Goal: Task Accomplishment & Management: Complete application form

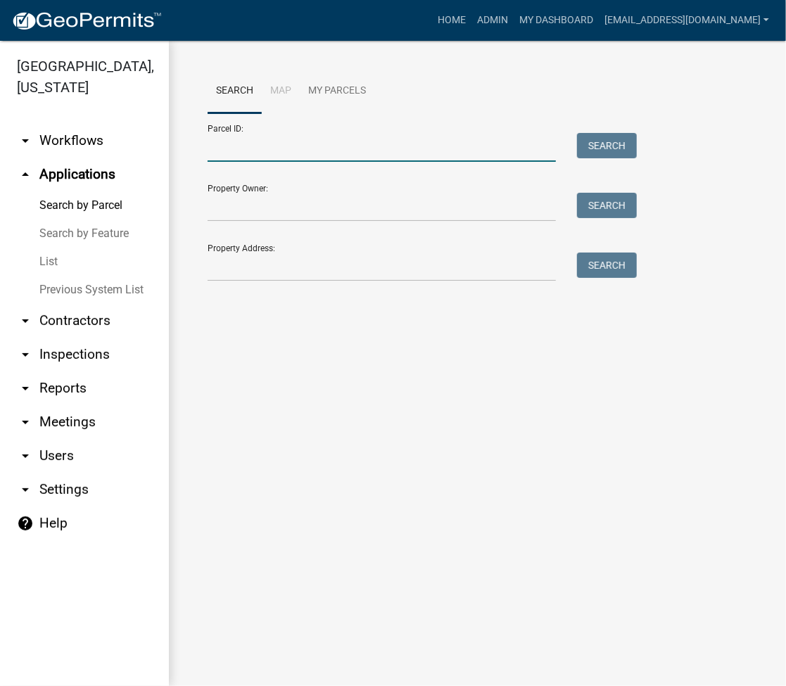
click at [247, 149] on input "Parcel ID:" at bounding box center [382, 147] width 348 height 29
type input "[PHONE_NUMBER].D"
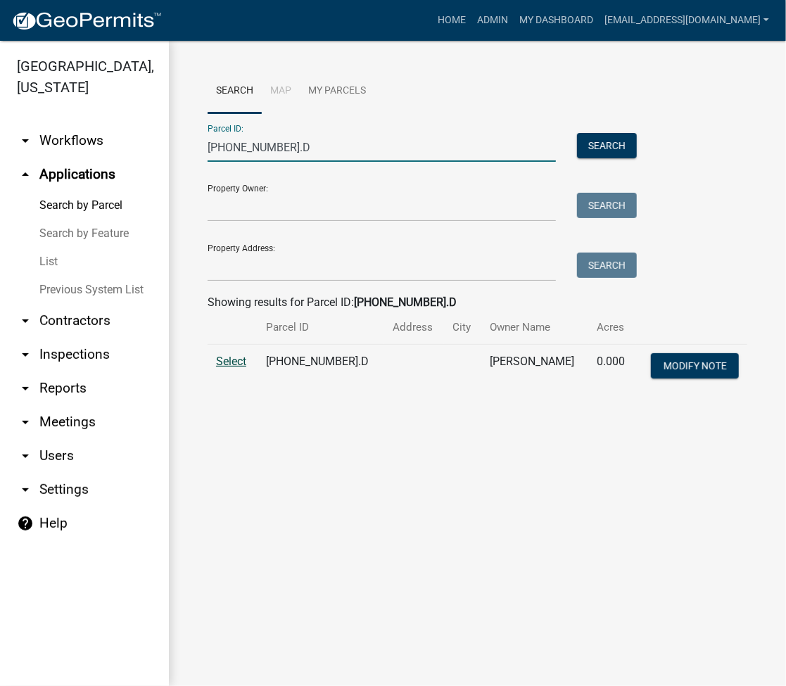
click at [227, 357] on span "Select" at bounding box center [231, 361] width 30 height 13
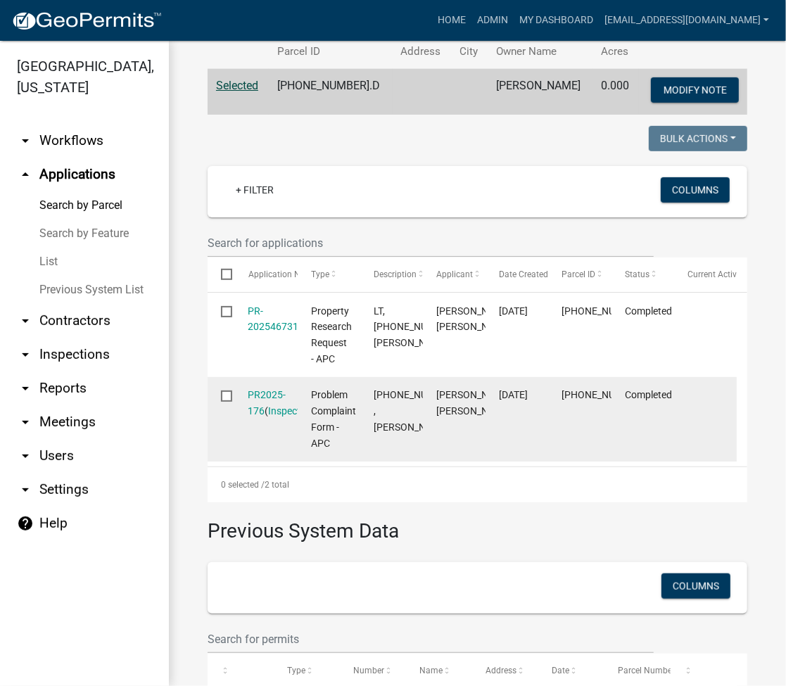
scroll to position [167, 0]
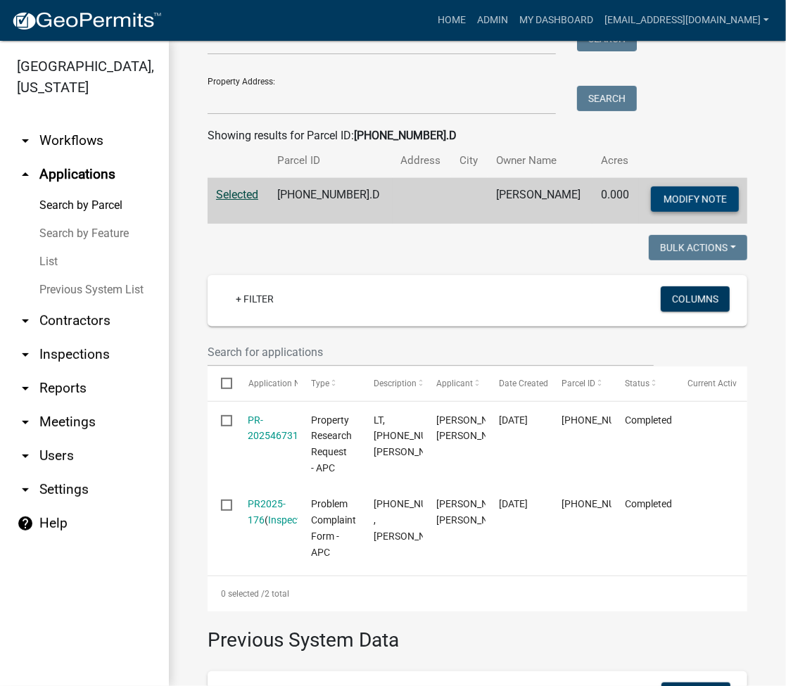
click at [677, 190] on button "Modify Note" at bounding box center [695, 198] width 88 height 25
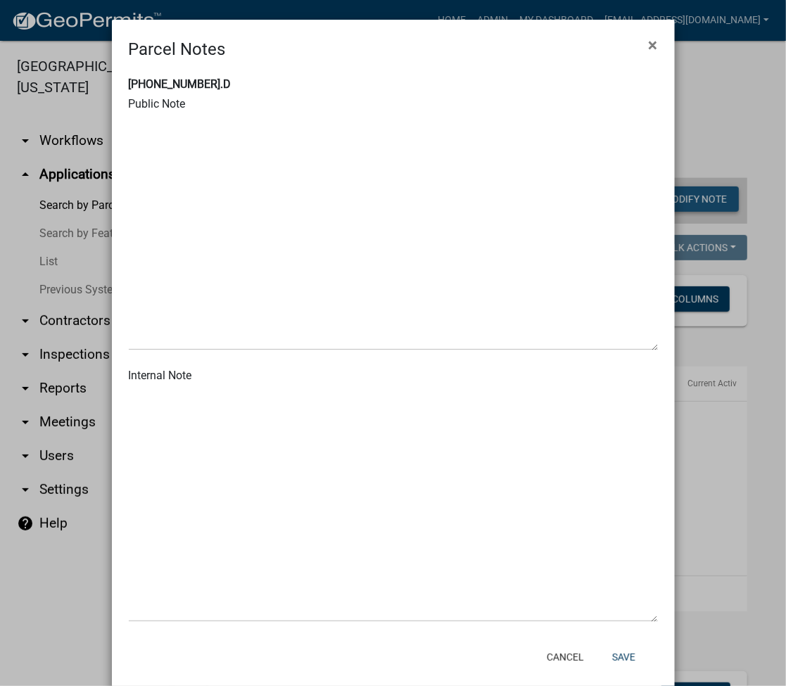
type textarea "Tract is combined to [PHONE_NUMBER].I by deed 2018090412 per BZA 98200V [DATE] …"
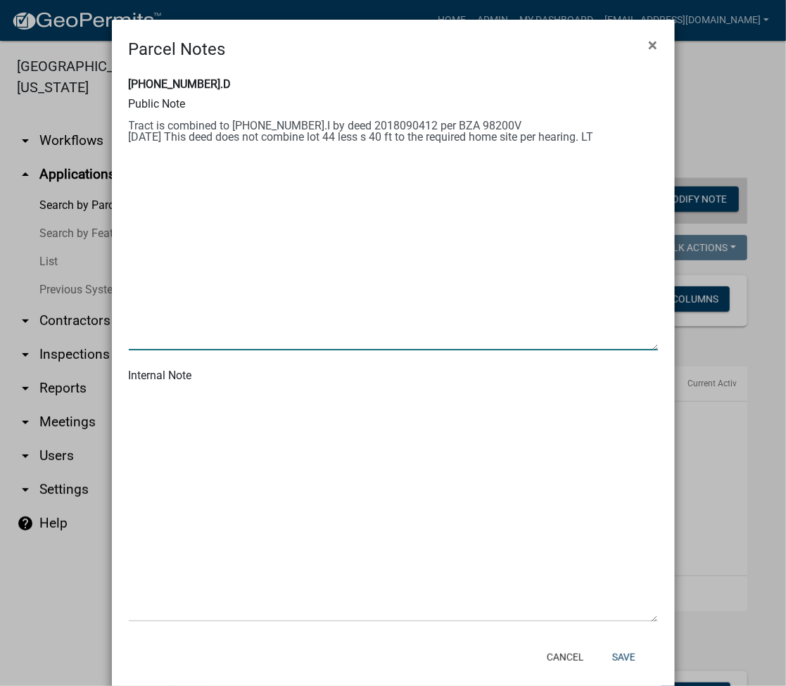
drag, startPoint x: 620, startPoint y: 137, endPoint x: 110, endPoint y: 118, distance: 509.7
click at [112, 118] on div "[PHONE_NUMBER].D Public Note Internal Note" at bounding box center [393, 350] width 563 height 577
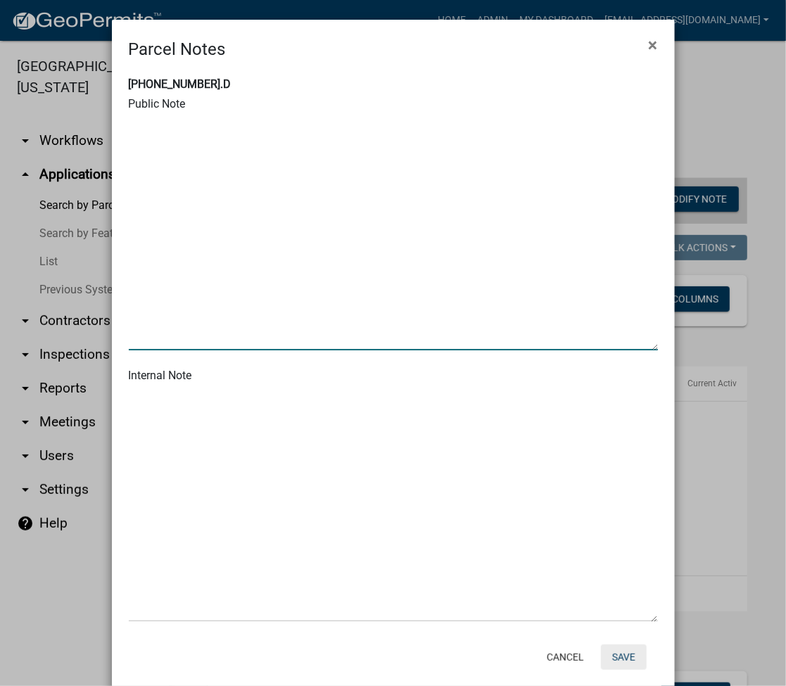
click at [622, 667] on button "Save" at bounding box center [624, 656] width 46 height 25
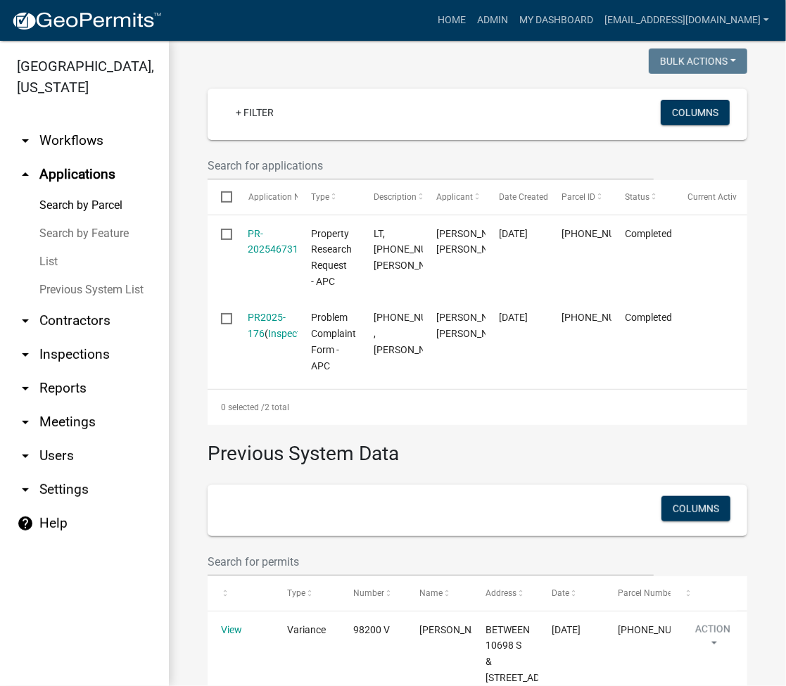
scroll to position [0, 0]
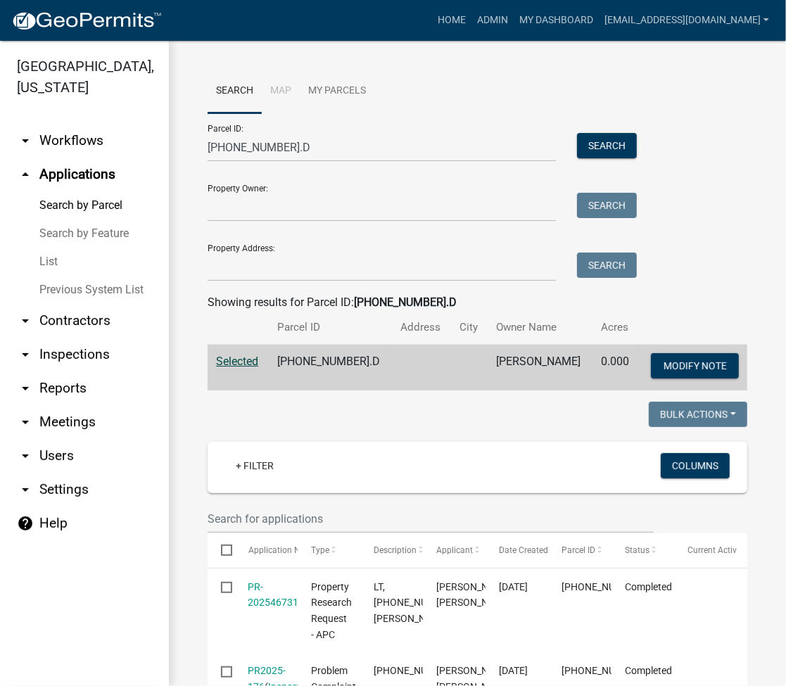
click at [734, 56] on div "Search Map My Parcels Parcel ID: [PHONE_NUMBER].D Search Property Owner: Search…" at bounding box center [477, 587] width 617 height 1093
click at [707, 212] on div "Parcel ID: [PHONE_NUMBER].D Search Property Owner: Search Property Address: Sea…" at bounding box center [478, 197] width 540 height 168
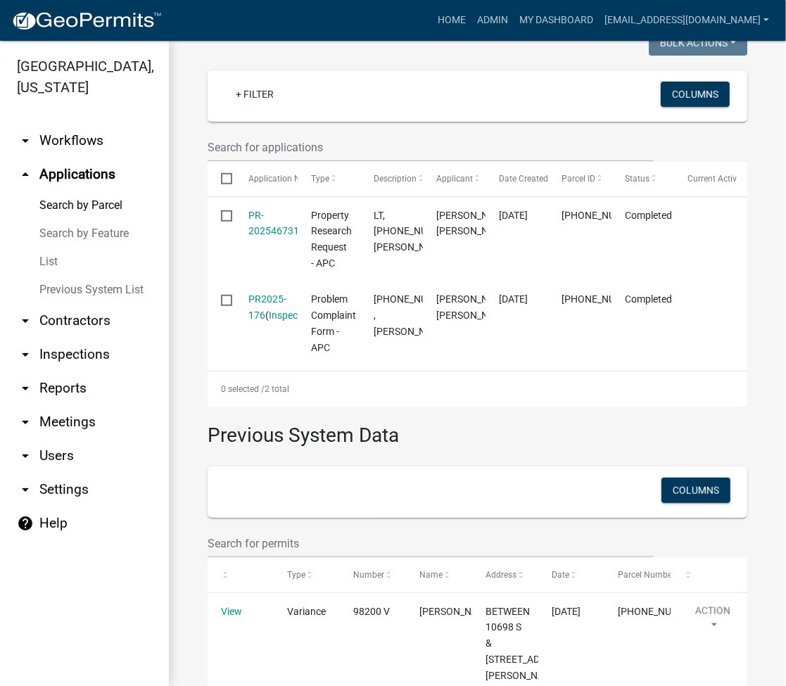
scroll to position [375, 0]
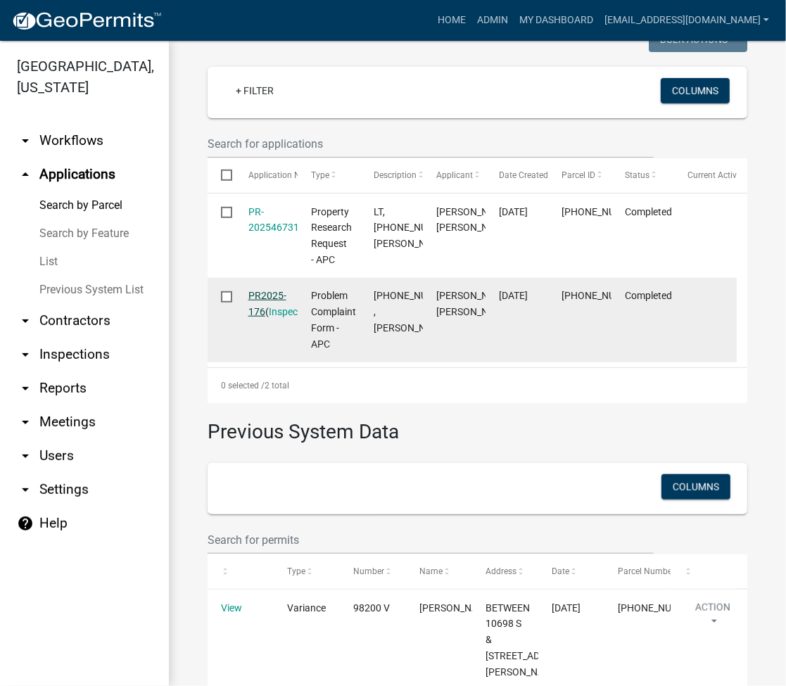
click at [263, 317] on link "PR2025-176" at bounding box center [267, 303] width 38 height 27
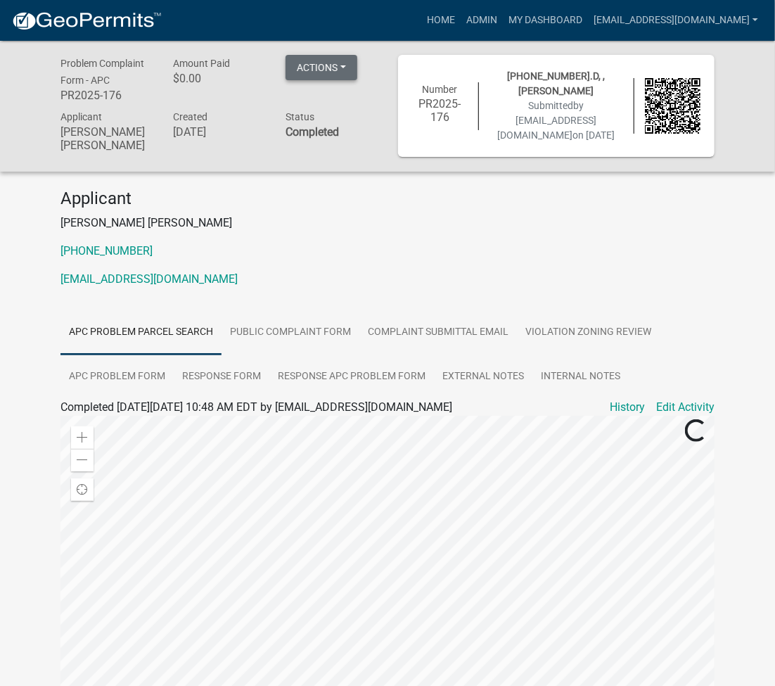
click at [328, 69] on button "Actions" at bounding box center [322, 67] width 72 height 25
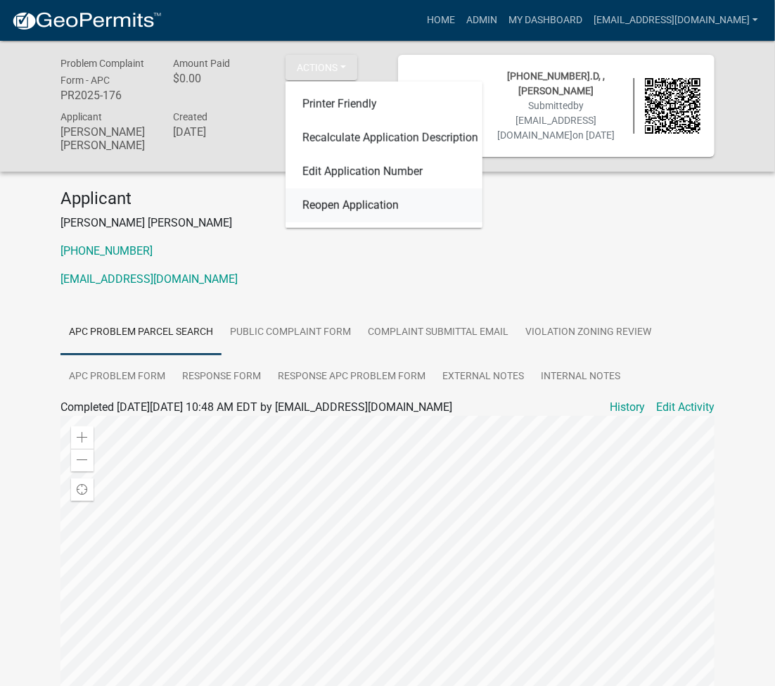
click at [328, 210] on link "Reopen Application" at bounding box center [384, 206] width 197 height 34
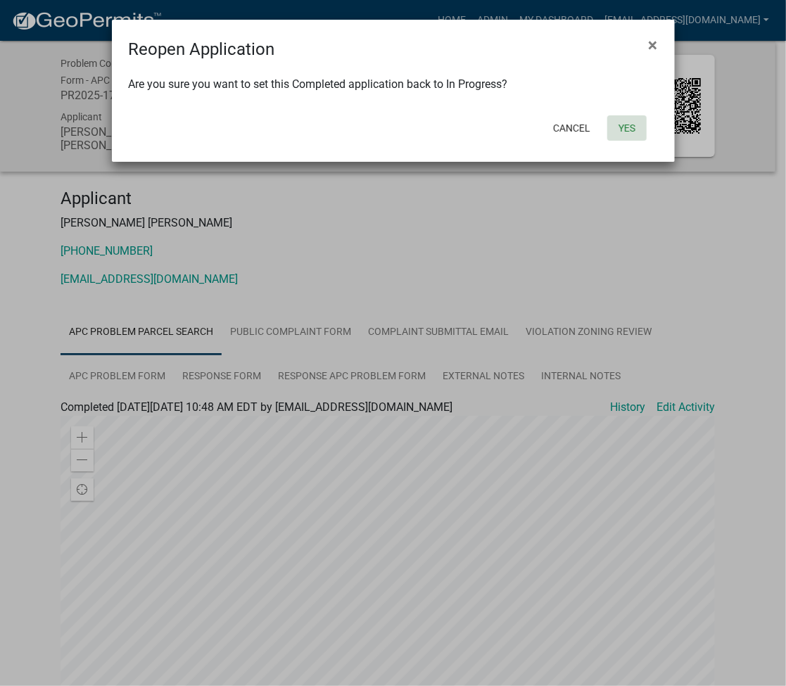
click at [630, 123] on button "Yes" at bounding box center [626, 127] width 39 height 25
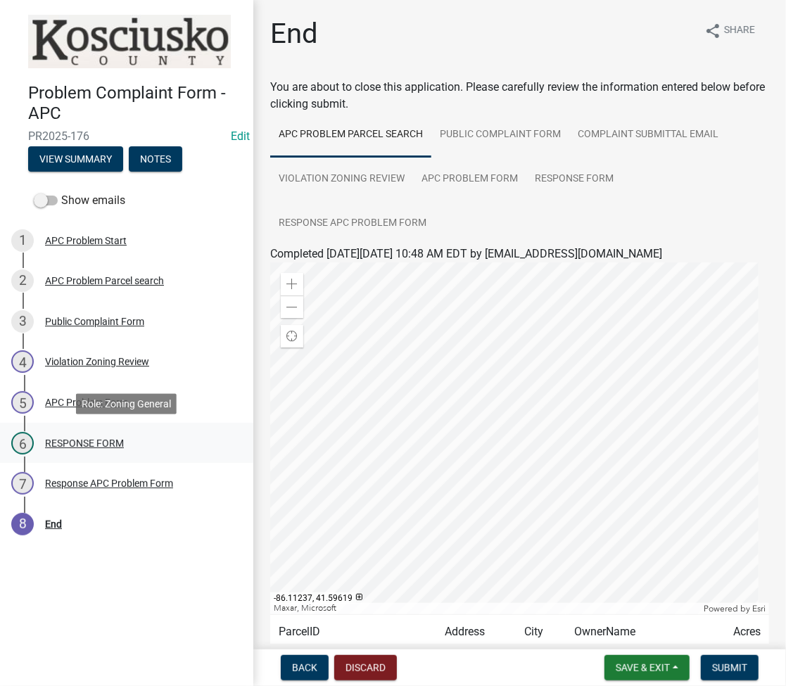
click at [98, 446] on div "RESPONSE FORM" at bounding box center [84, 443] width 79 height 10
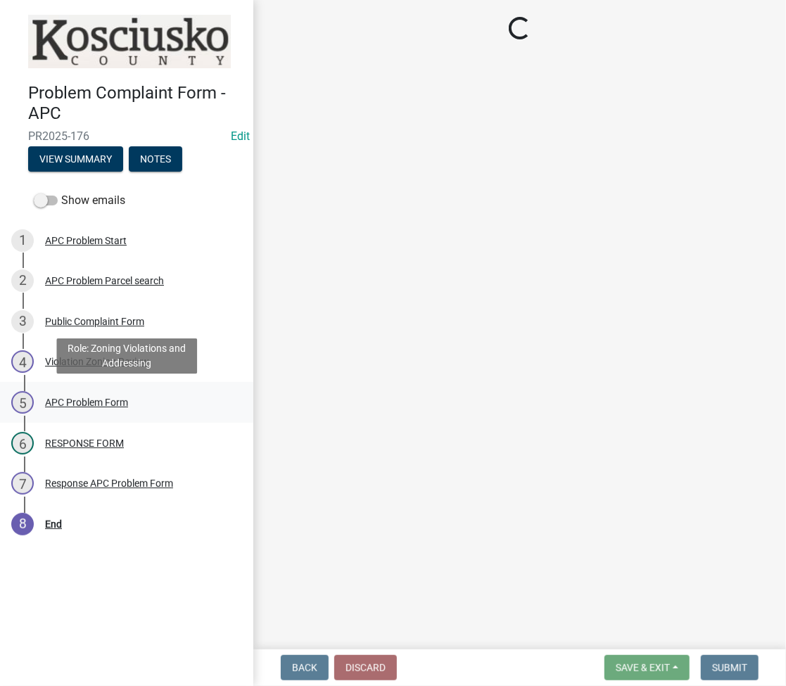
select select "5030bcce-08bd-4353-ba19-2f22d14eb7e0"
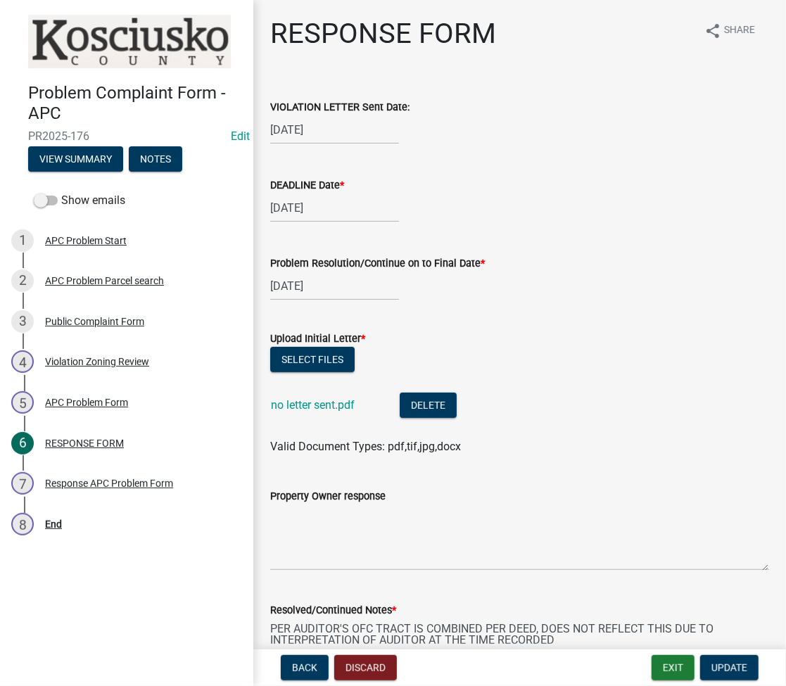
scroll to position [187, 0]
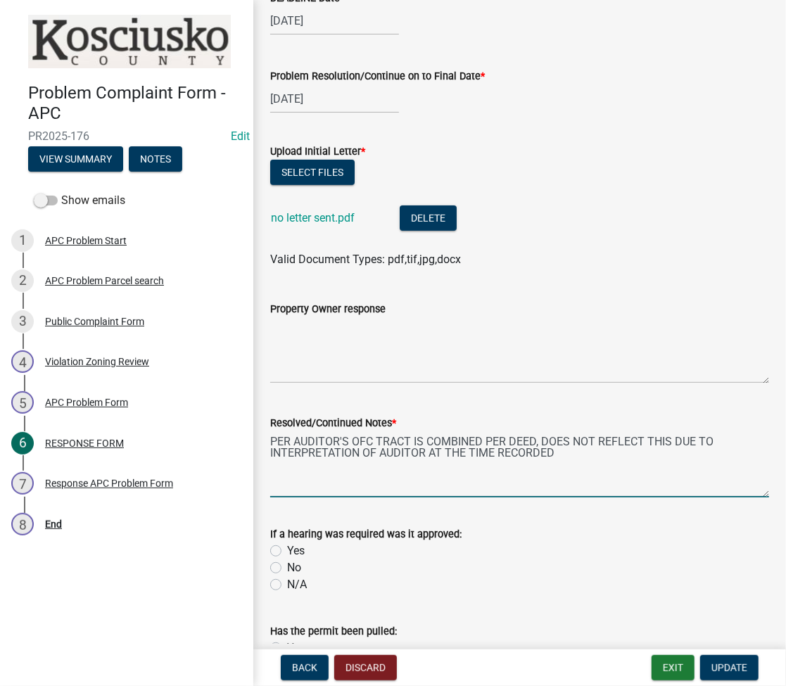
drag, startPoint x: 564, startPoint y: 452, endPoint x: 257, endPoint y: 440, distance: 306.3
click at [257, 440] on div "RESPONSE FORM share Share VIOLATION LETTER Sent Date: [DATE] DEADLINE Date * [D…" at bounding box center [519, 320] width 533 height 981
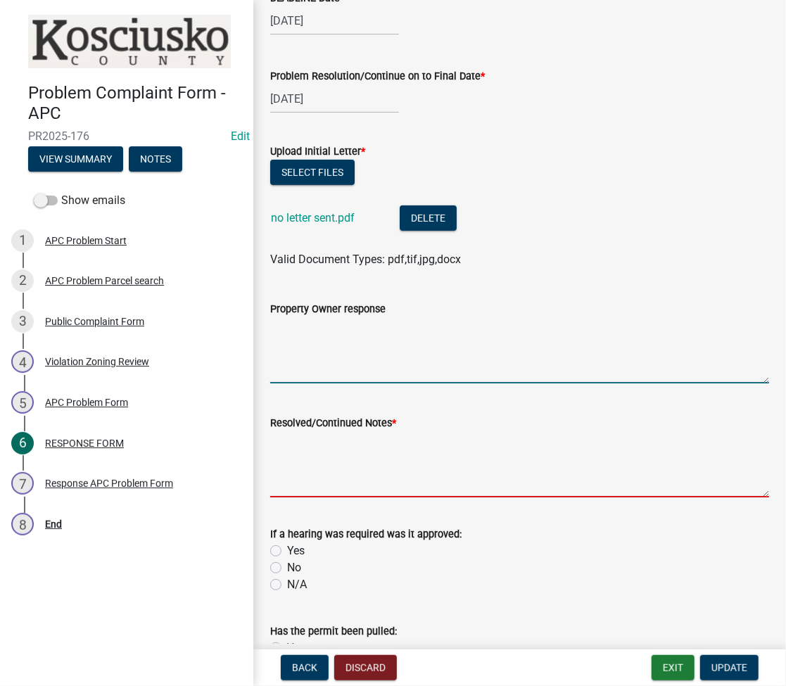
click at [359, 371] on textarea "Property Owner response" at bounding box center [519, 350] width 499 height 66
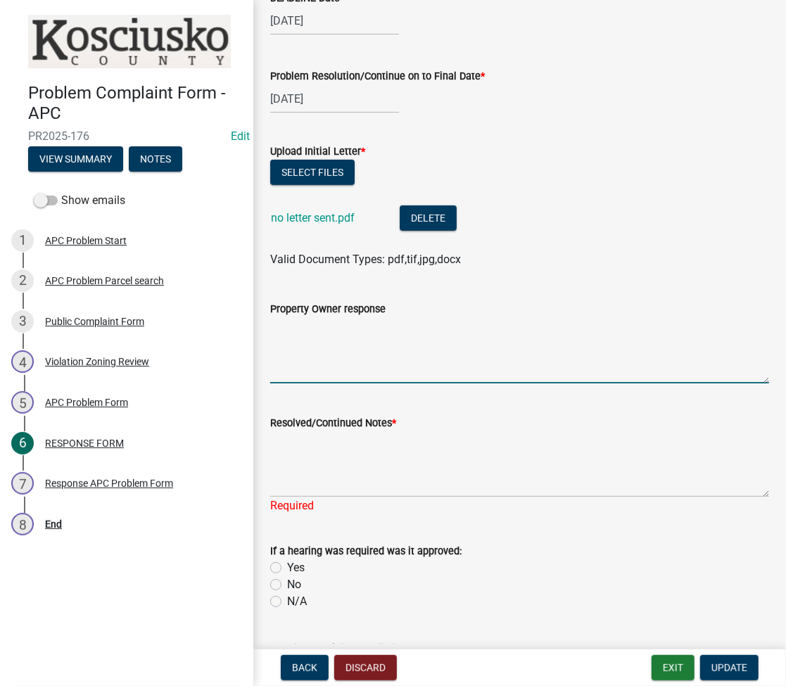
scroll to position [0, 0]
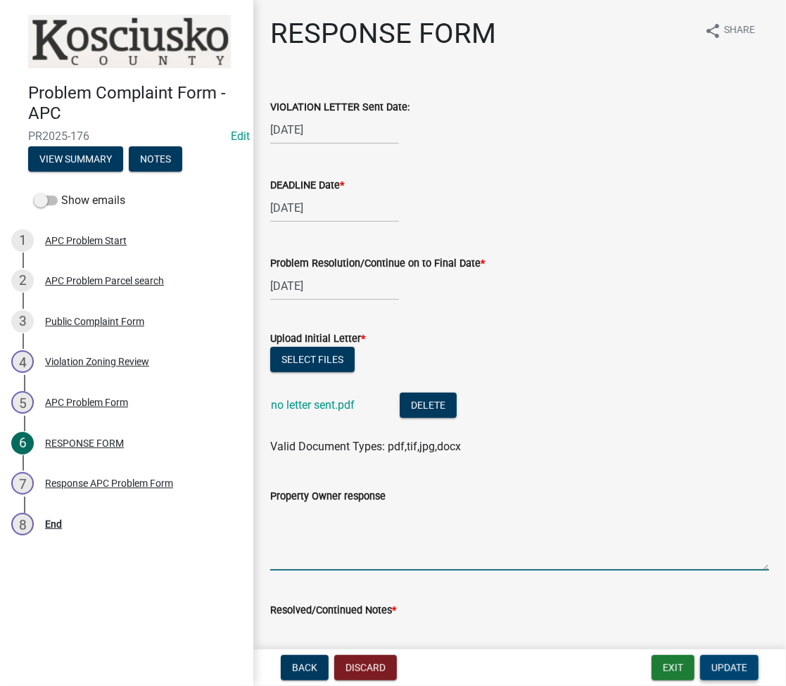
click at [701, 670] on button "Update" at bounding box center [729, 667] width 58 height 25
click at [720, 660] on button "Update" at bounding box center [729, 667] width 58 height 25
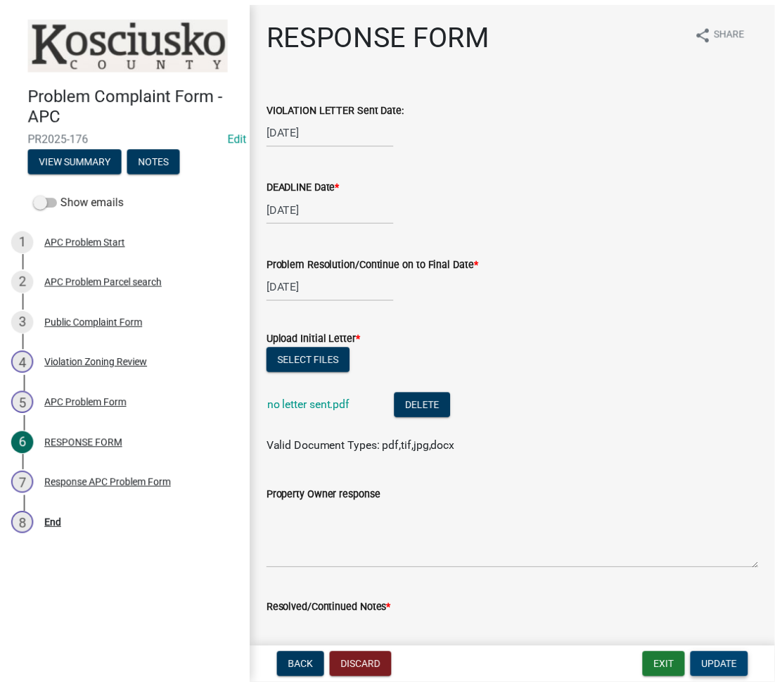
scroll to position [412, 0]
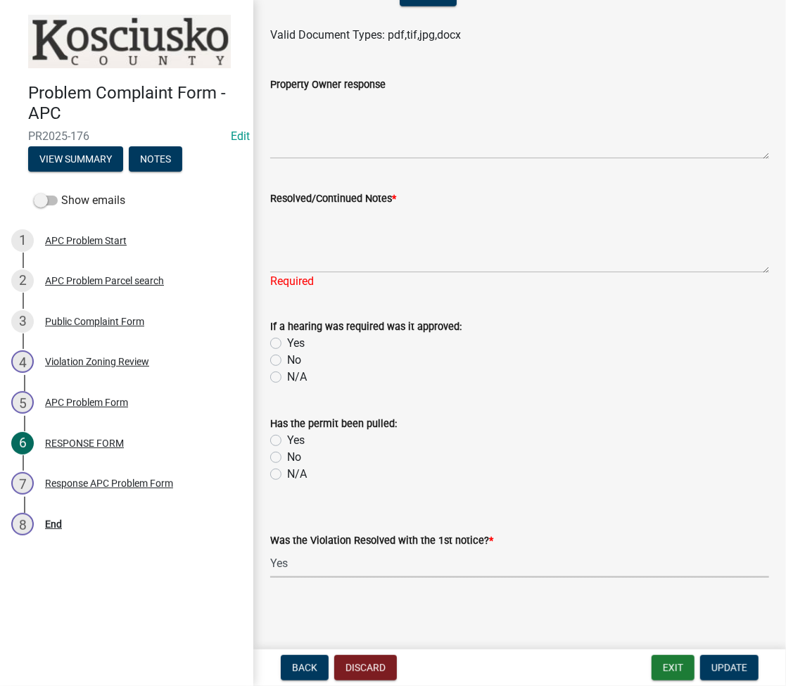
click at [289, 566] on select "Select Item... Yes No N/A" at bounding box center [519, 563] width 499 height 29
click at [270, 549] on select "Select Item... Yes No N/A" at bounding box center [519, 563] width 499 height 29
select select "d062c417-95db-497a-9398-920c005df4db"
click at [732, 665] on span "Update" at bounding box center [729, 667] width 36 height 11
click at [659, 668] on button "Exit" at bounding box center [672, 667] width 43 height 25
